Goal: Navigation & Orientation: Find specific page/section

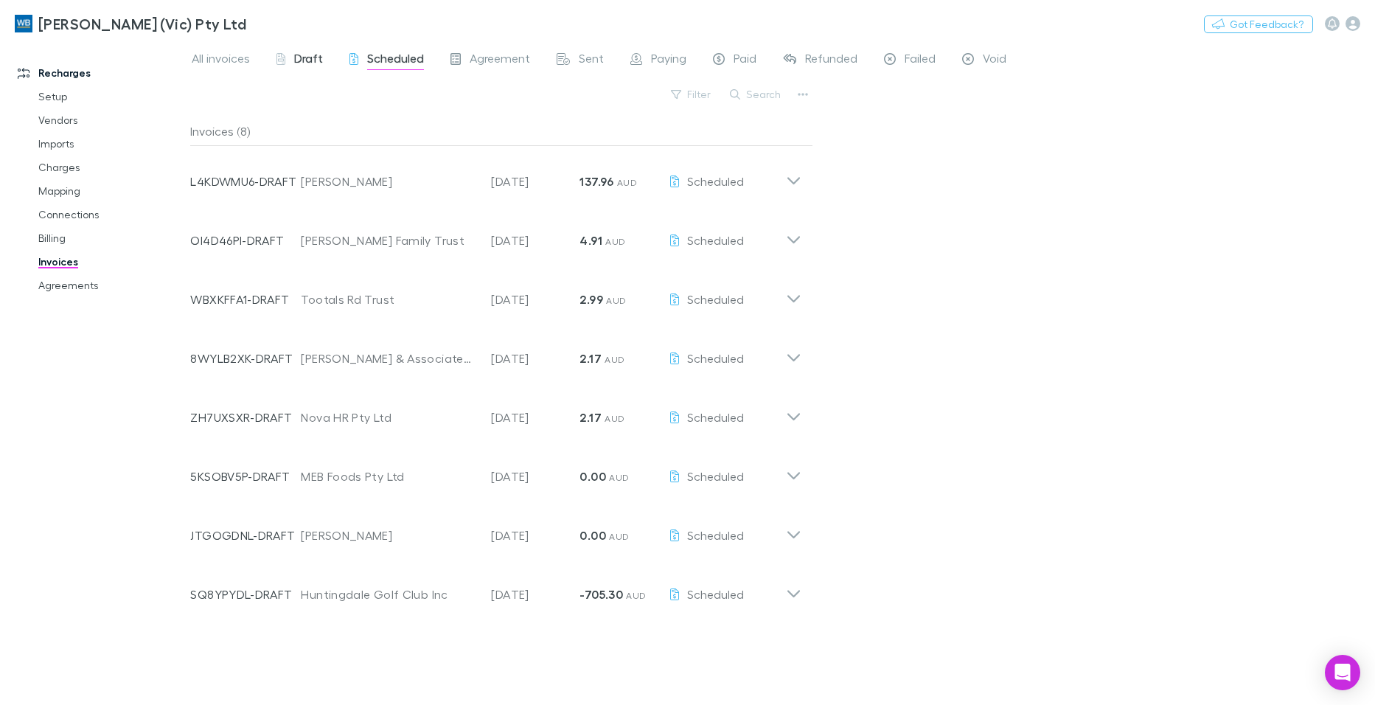
click at [298, 54] on span "Draft" at bounding box center [308, 60] width 29 height 19
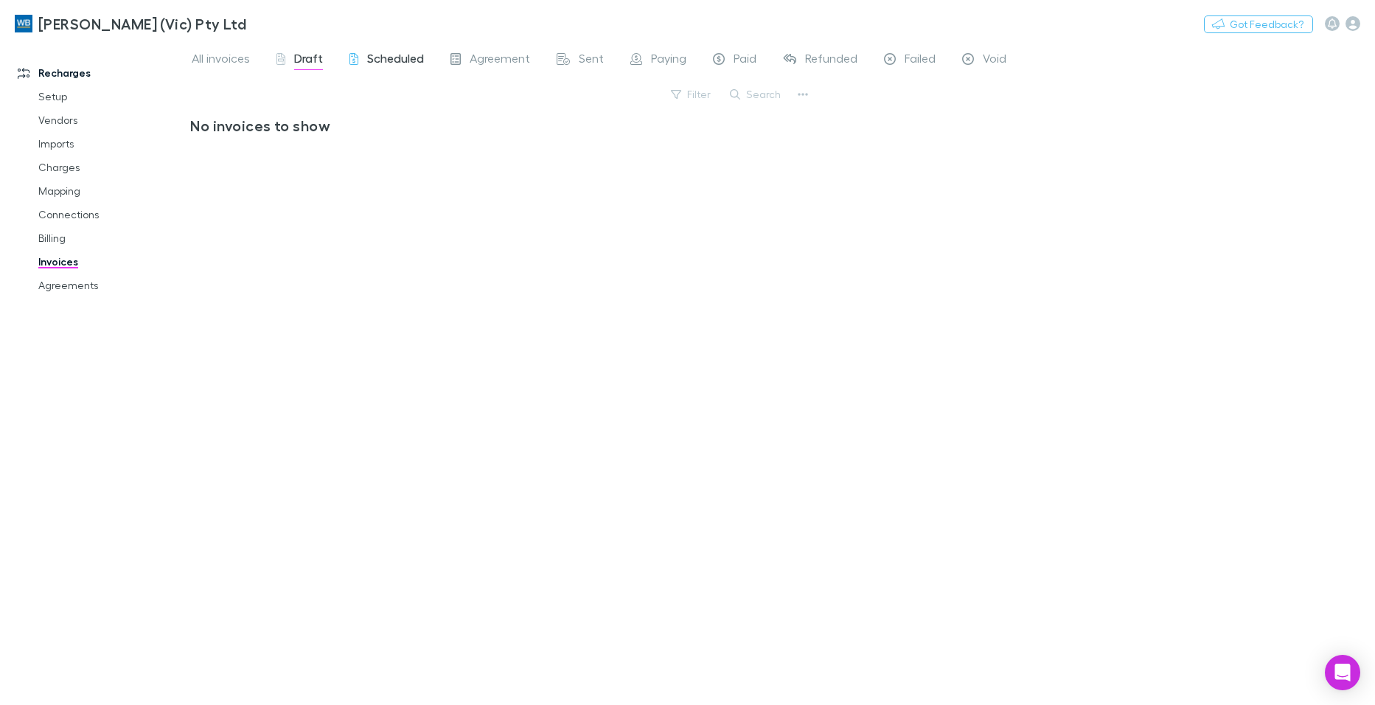
click at [380, 60] on span "Scheduled" at bounding box center [395, 60] width 57 height 19
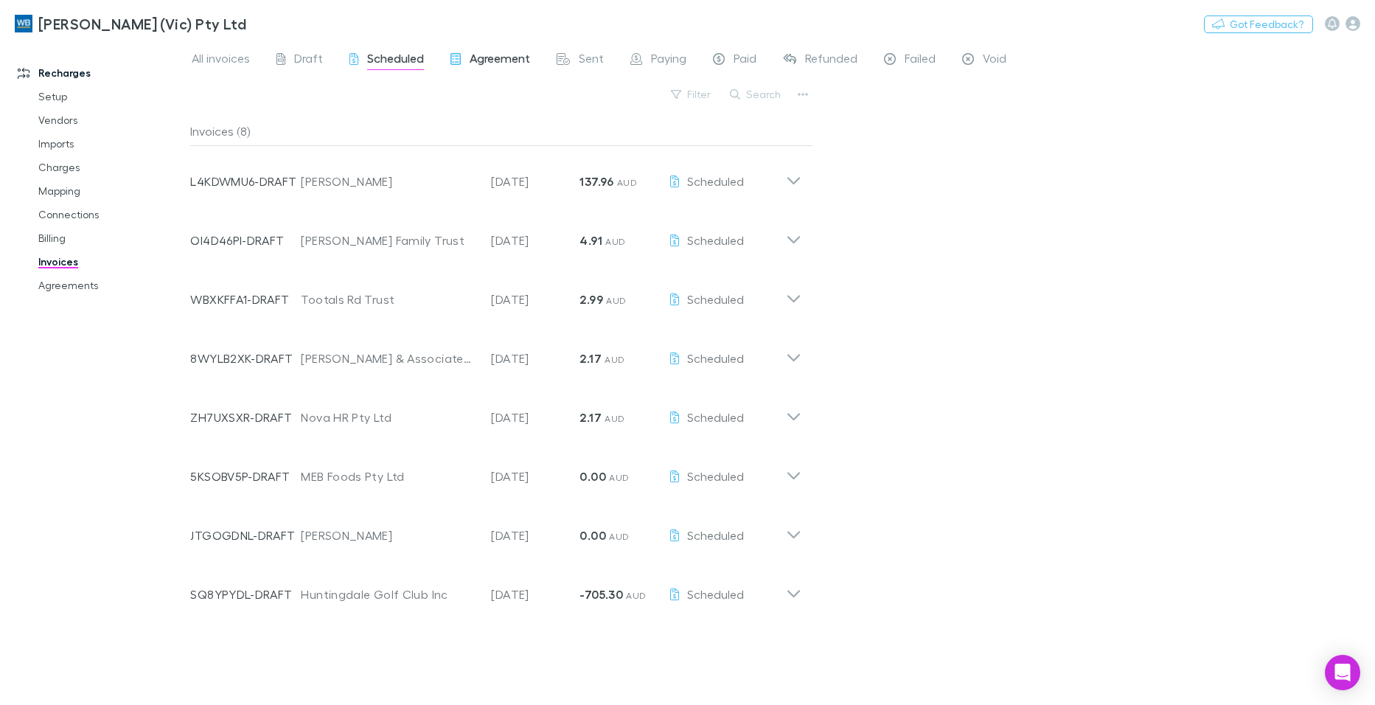
click at [505, 62] on span "Agreement" at bounding box center [500, 60] width 60 height 19
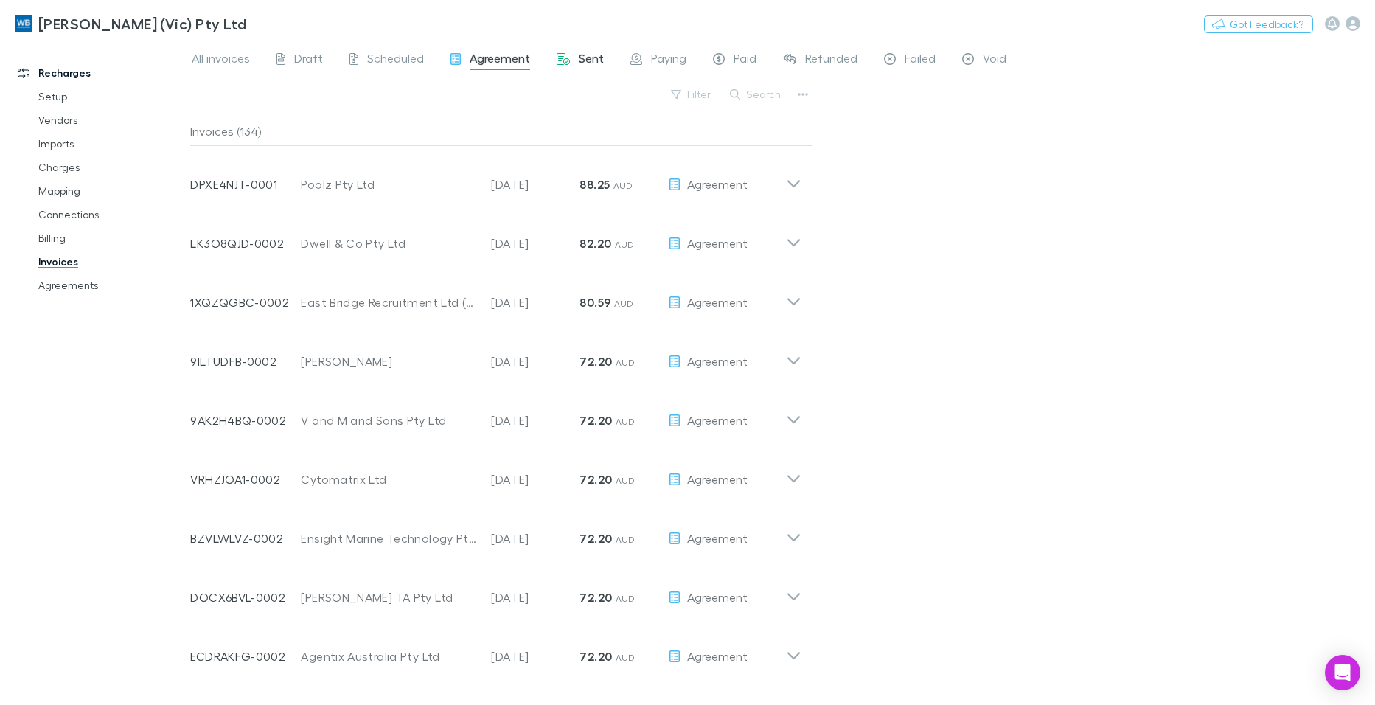
scroll to position [1244, 0]
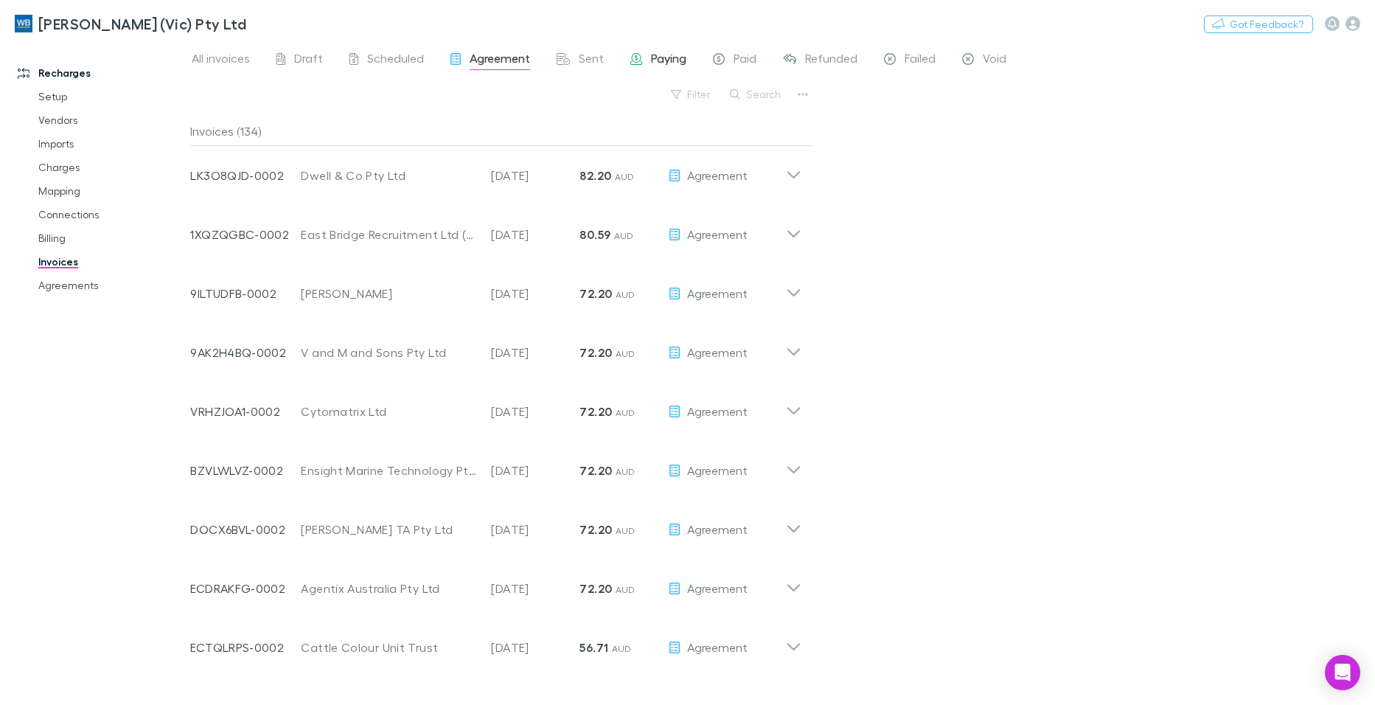
click at [662, 58] on span "Paying" at bounding box center [668, 60] width 35 height 19
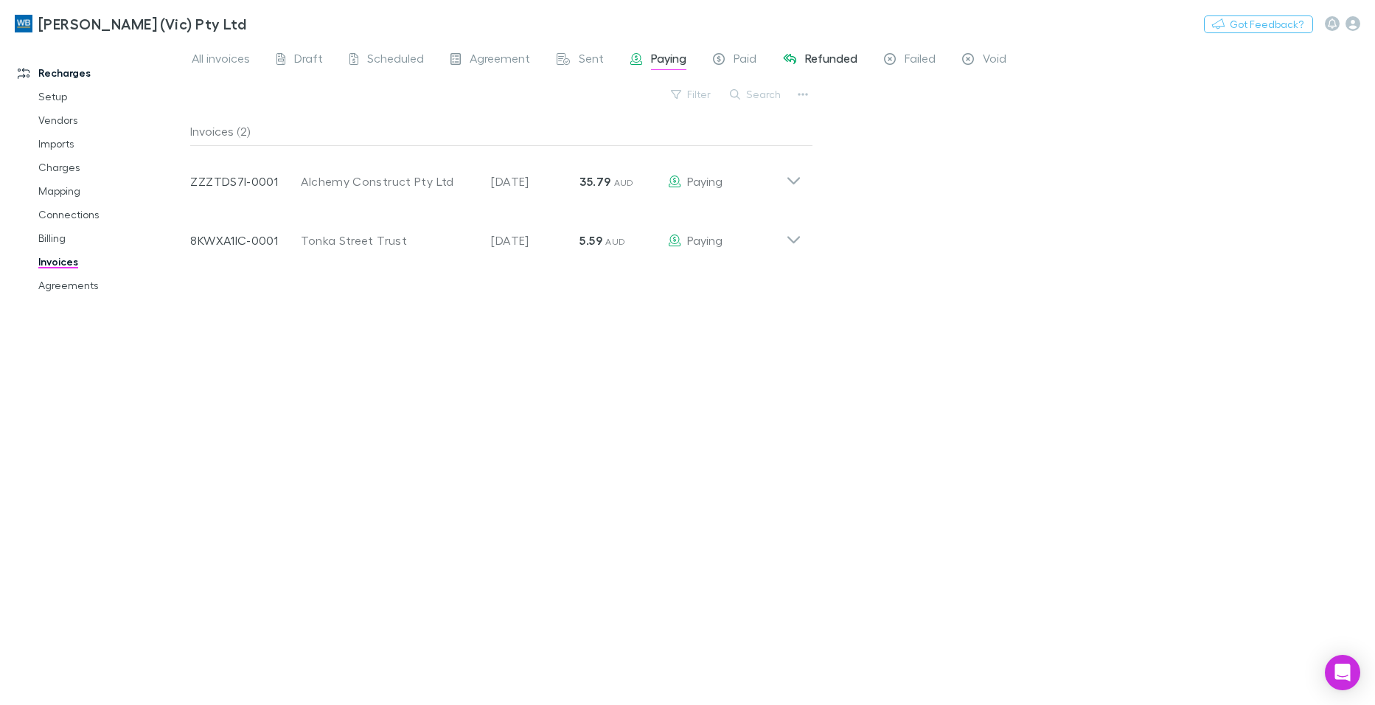
click at [842, 61] on span "Refunded" at bounding box center [831, 60] width 52 height 19
click at [907, 63] on span "Failed" at bounding box center [919, 60] width 31 height 19
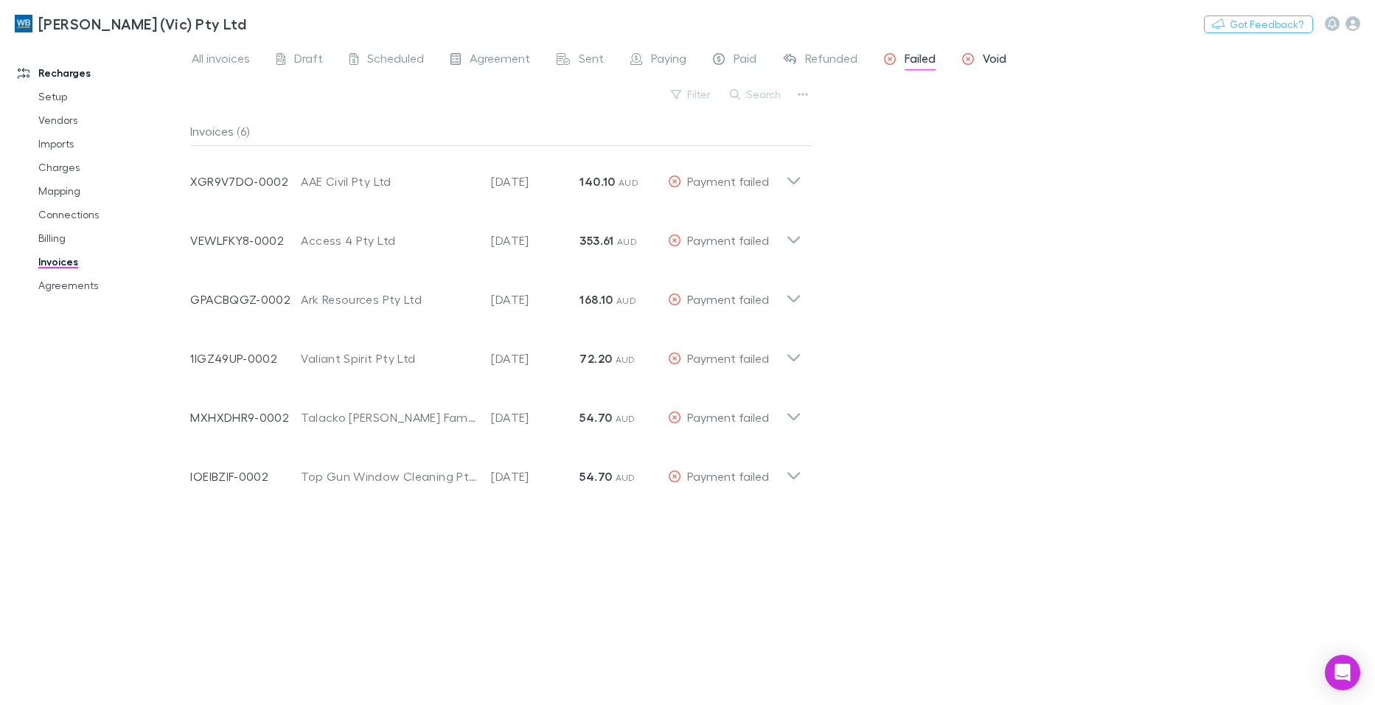
click at [988, 63] on span "Void" at bounding box center [995, 60] width 24 height 19
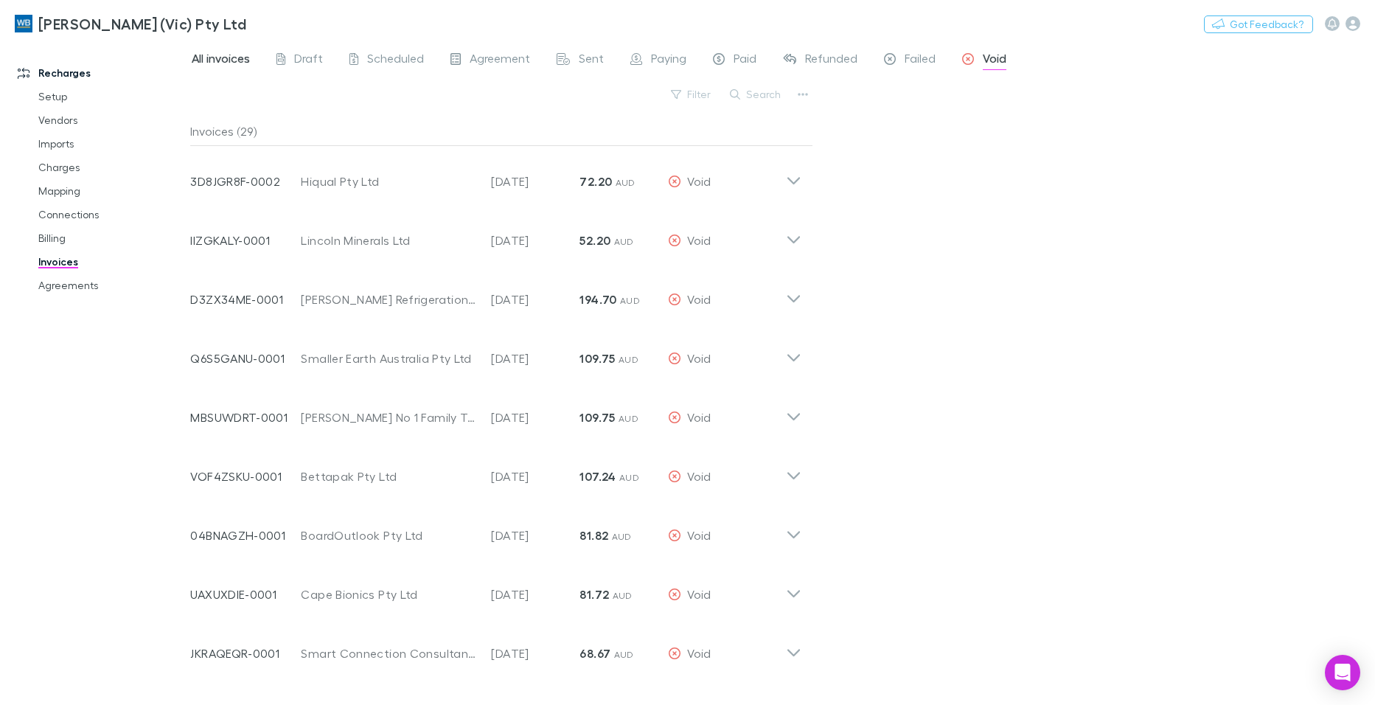
click at [234, 53] on span "All invoices" at bounding box center [221, 60] width 58 height 19
